Goal: Task Accomplishment & Management: Manage account settings

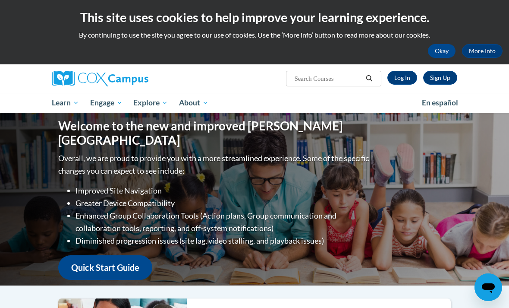
click at [405, 82] on link "Log In" at bounding box center [403, 78] width 30 height 14
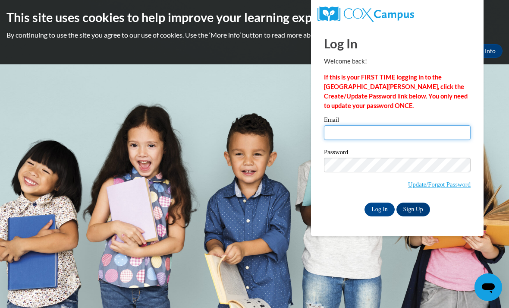
click at [401, 133] on input "Email" at bounding box center [397, 132] width 147 height 15
click at [391, 126] on input "Email" at bounding box center [397, 132] width 147 height 15
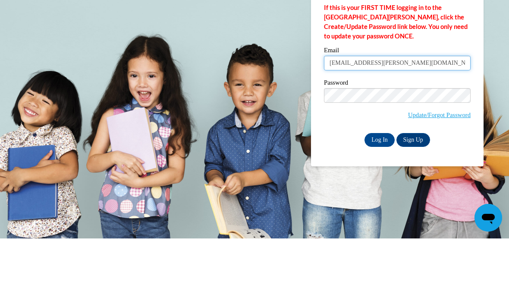
click at [355, 125] on input "emyia.hoffman@yahoo.com" at bounding box center [397, 132] width 147 height 15
click at [359, 125] on input "emyia.hoffman@yahoo.com" at bounding box center [397, 132] width 147 height 15
type input "emyia.braxton@yahoo.com"
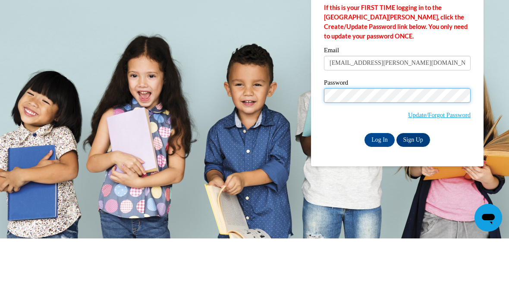
click at [501, 82] on body "This site uses cookies to help improve your learning experience. By continuing …" at bounding box center [254, 154] width 509 height 308
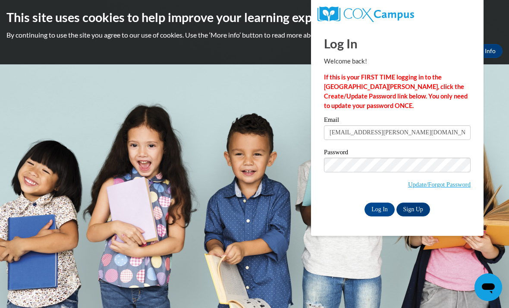
click at [383, 208] on input "Log In" at bounding box center [380, 209] width 30 height 14
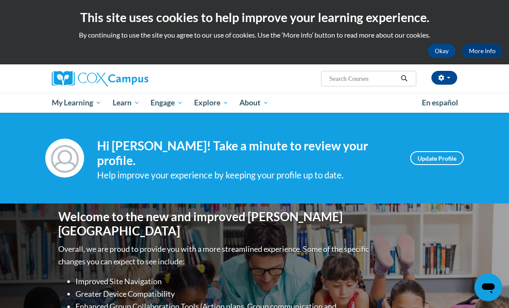
click at [0, 0] on span "My Course Progress" at bounding box center [0, 0] width 0 height 0
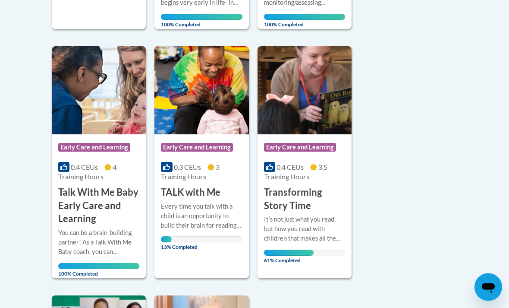
scroll to position [465, 0]
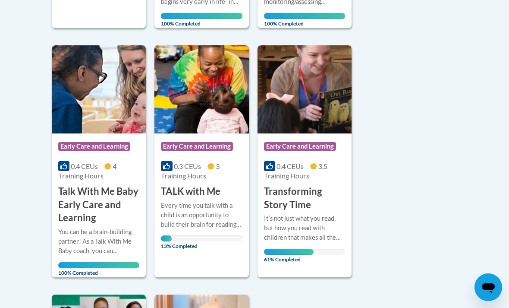
click at [305, 232] on div "Itʹs not just what you read, but how you read with children that makes all the …" at bounding box center [304, 228] width 81 height 28
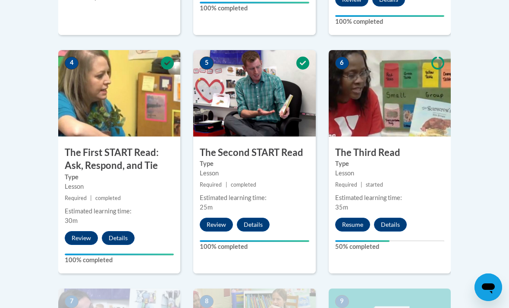
click at [355, 227] on button "Resume" at bounding box center [352, 225] width 35 height 14
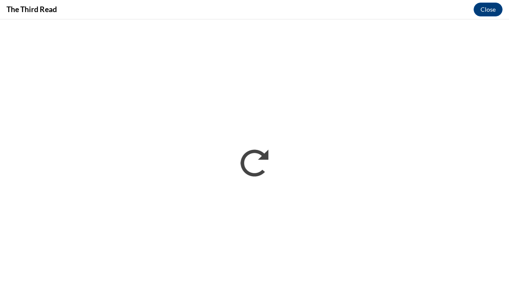
scroll to position [809, 0]
